Goal: Check status: Check status

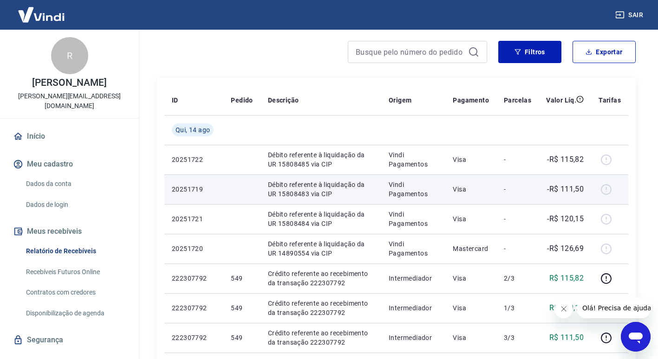
scroll to position [93, 0]
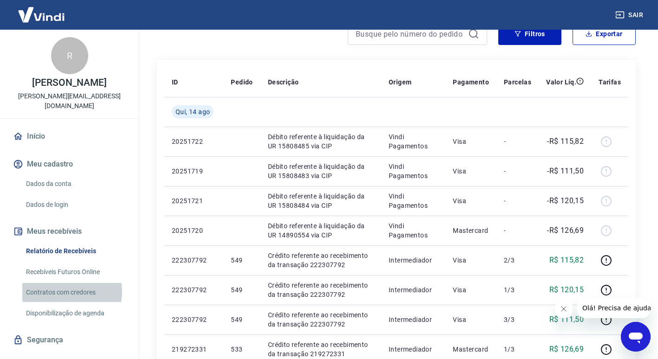
click at [70, 292] on link "Contratos com credores" at bounding box center [74, 292] width 105 height 19
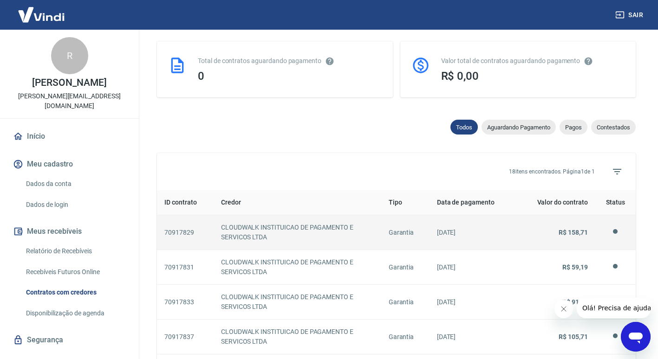
scroll to position [232, 0]
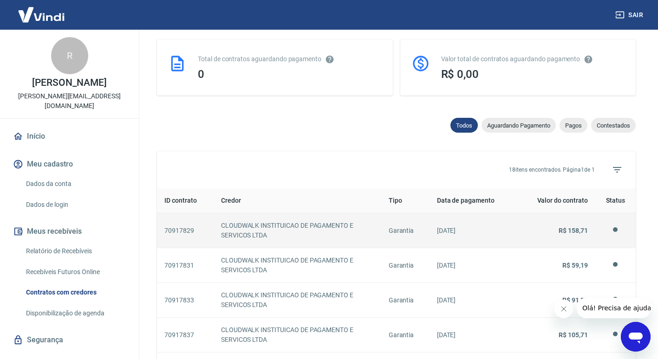
click at [415, 220] on td "Garantia" at bounding box center [405, 231] width 48 height 35
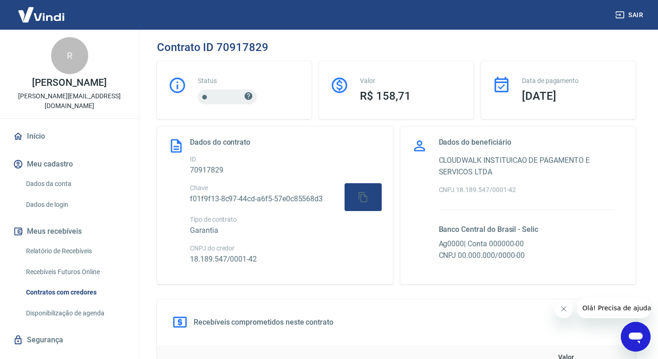
click at [248, 95] on icon at bounding box center [249, 96] width 8 height 8
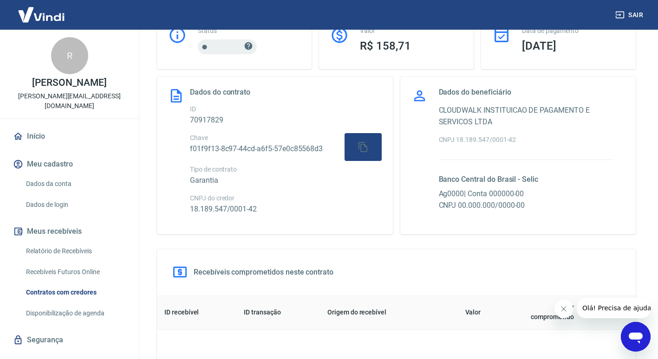
scroll to position [46, 0]
